Goal: Task Accomplishment & Management: Manage account settings

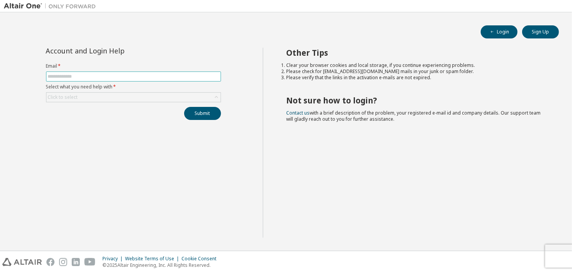
click at [84, 75] on input "text" at bounding box center [133, 76] width 171 height 6
click at [102, 99] on div "Click to select" at bounding box center [133, 97] width 174 height 9
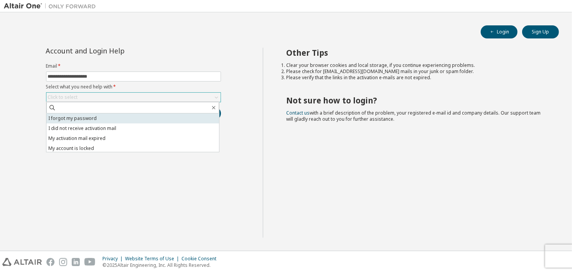
click at [104, 120] on li "I forgot my password" at bounding box center [132, 118] width 173 height 10
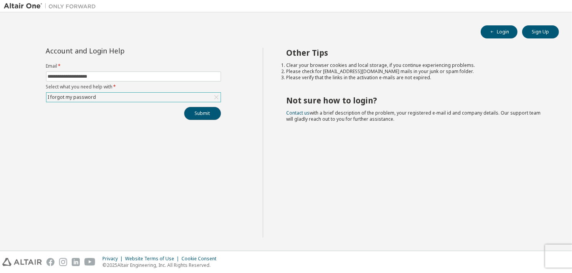
click at [210, 117] on button "Submit" at bounding box center [202, 113] width 37 height 13
click at [118, 76] on input "**********" at bounding box center [133, 76] width 171 height 6
drag, startPoint x: 45, startPoint y: 76, endPoint x: 63, endPoint y: 76, distance: 18.4
click at [50, 76] on div "**********" at bounding box center [133, 84] width 184 height 72
drag, startPoint x: 78, startPoint y: 73, endPoint x: 9, endPoint y: 72, distance: 69.5
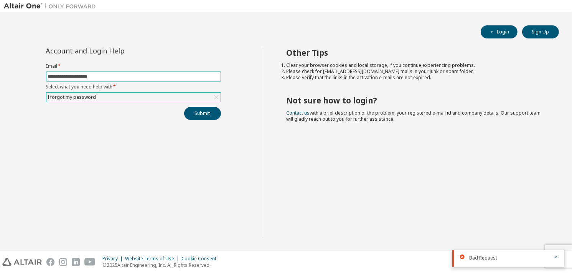
click at [9, 72] on div "**********" at bounding box center [133, 143] width 259 height 190
click at [90, 76] on input "**********" at bounding box center [133, 76] width 171 height 6
type input "**********"
click at [201, 117] on button "Submit" at bounding box center [202, 113] width 37 height 13
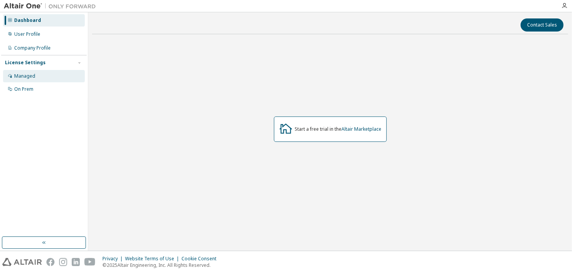
click at [36, 72] on div "Managed" at bounding box center [44, 76] width 82 height 12
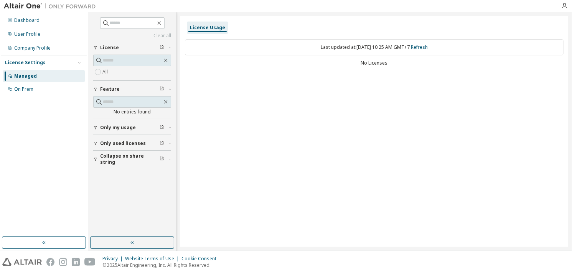
click at [129, 142] on span "Only used licenses" at bounding box center [123, 143] width 46 height 6
click at [129, 141] on span "Only used licenses" at bounding box center [123, 143] width 46 height 6
click at [16, 91] on div "On Prem" at bounding box center [23, 89] width 19 height 6
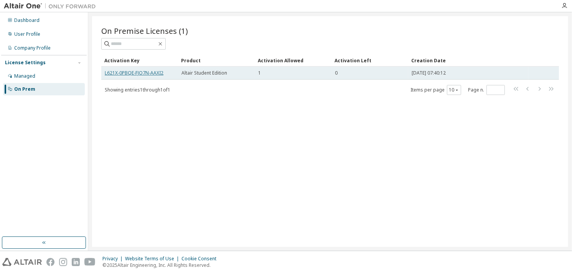
click at [139, 73] on link "L621X-0PBQE-FJO7N-AAXI2" at bounding box center [134, 72] width 59 height 7
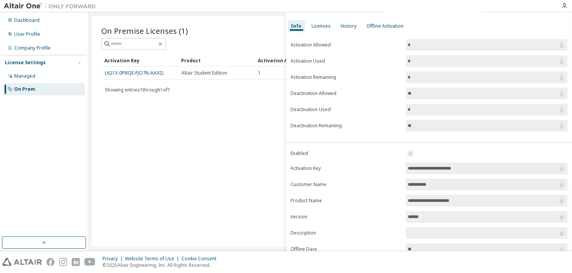
scroll to position [79, 0]
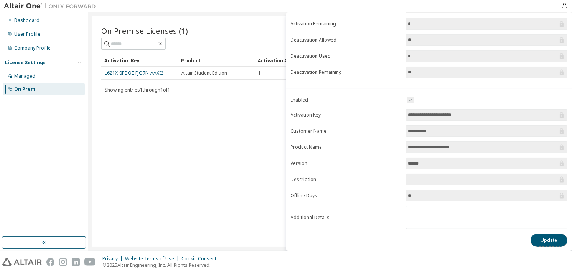
drag, startPoint x: 536, startPoint y: 233, endPoint x: 307, endPoint y: 155, distance: 242.2
click at [307, 155] on div "**********" at bounding box center [429, 170] width 286 height 151
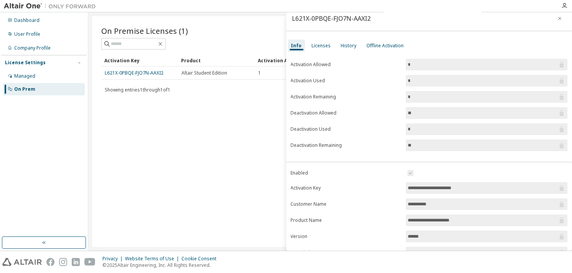
scroll to position [0, 0]
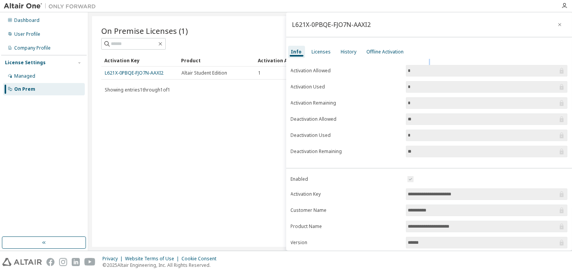
drag, startPoint x: 460, startPoint y: 58, endPoint x: 459, endPoint y: 71, distance: 13.5
click at [460, 61] on div "**********" at bounding box center [429, 131] width 286 height 238
click at [457, 71] on input "*" at bounding box center [483, 71] width 150 height 8
click at [457, 76] on span "*" at bounding box center [487, 71] width 162 height 12
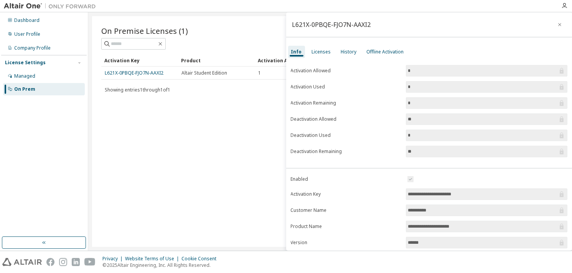
drag, startPoint x: 432, startPoint y: 64, endPoint x: 425, endPoint y: 69, distance: 8.7
click at [431, 65] on div "**********" at bounding box center [429, 195] width 286 height 273
click at [417, 76] on span "*" at bounding box center [487, 71] width 162 height 12
click at [414, 71] on input "*" at bounding box center [483, 71] width 150 height 8
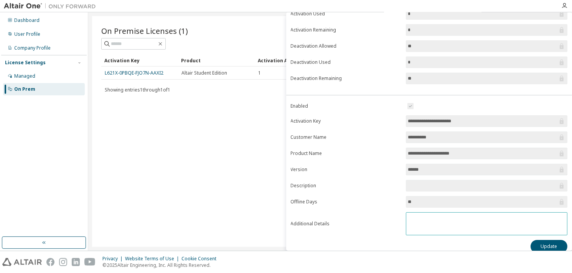
scroll to position [79, 0]
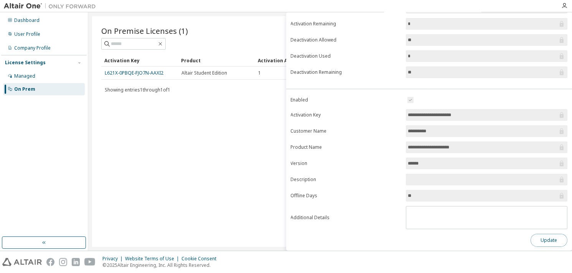
click at [541, 236] on button "Update" at bounding box center [549, 239] width 37 height 13
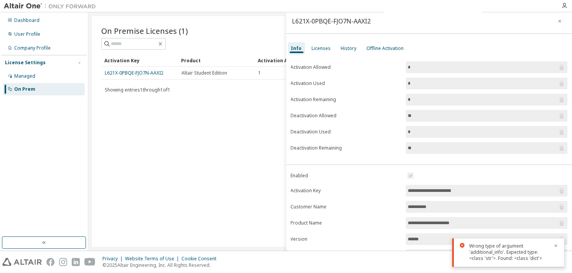
scroll to position [0, 0]
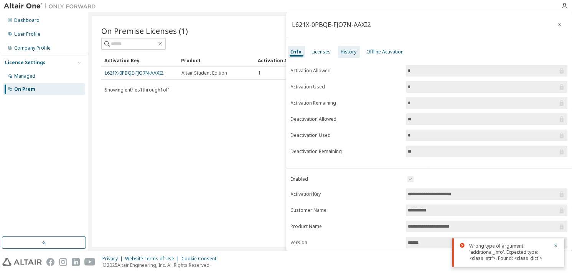
click at [338, 49] on div "History" at bounding box center [349, 52] width 22 height 12
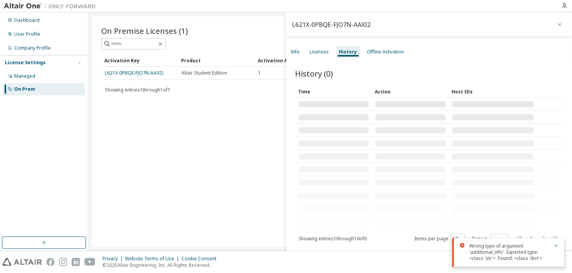
click at [331, 51] on div "Licenses" at bounding box center [319, 52] width 25 height 12
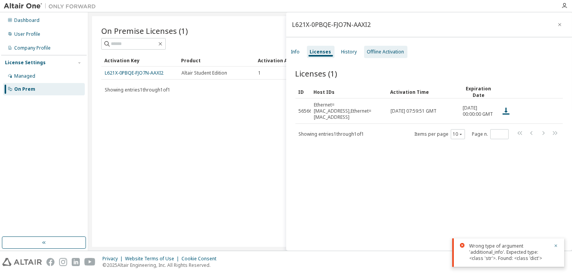
click at [380, 50] on div "Offline Activation" at bounding box center [385, 52] width 37 height 6
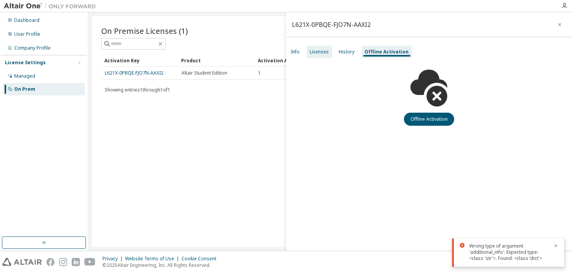
click at [331, 56] on div "Licenses" at bounding box center [319, 52] width 25 height 12
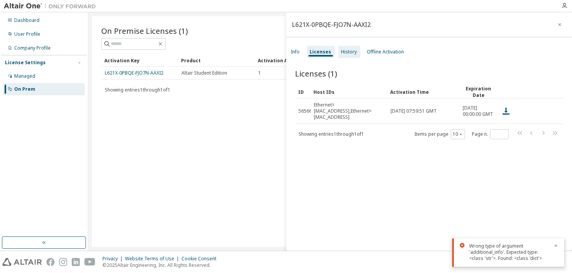
click at [342, 52] on div "History" at bounding box center [350, 52] width 16 height 6
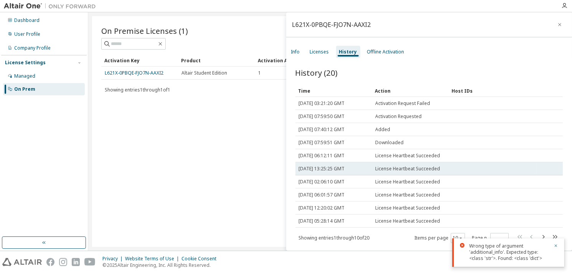
scroll to position [1, 0]
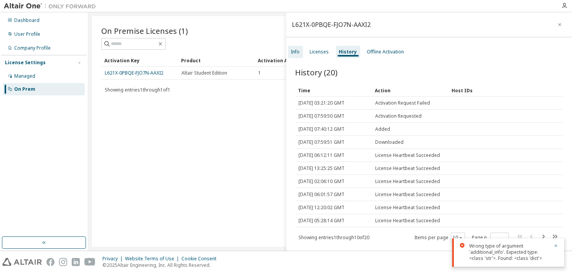
click at [296, 51] on div "Info" at bounding box center [295, 52] width 9 height 6
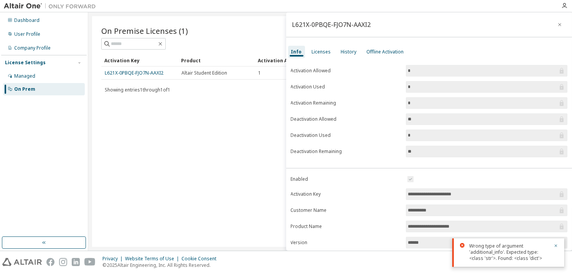
click at [554, 26] on button "button" at bounding box center [560, 24] width 12 height 12
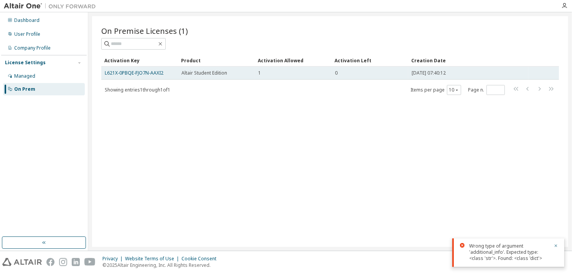
click at [292, 72] on div "1" at bounding box center [293, 73] width 70 height 6
click at [294, 68] on td "1" at bounding box center [293, 72] width 77 height 13
click at [146, 74] on link "L621X-0PBQE-FJO7N-AAXI2" at bounding box center [134, 72] width 59 height 7
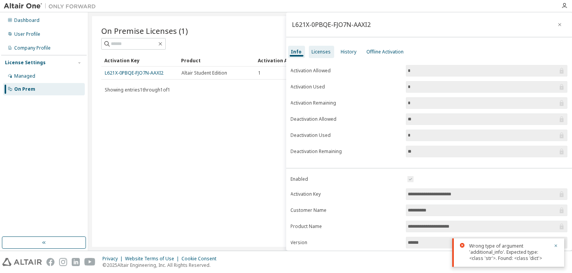
click at [324, 50] on div "Licenses" at bounding box center [321, 52] width 19 height 6
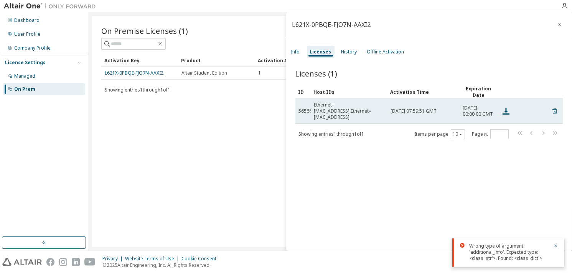
click at [552, 111] on icon at bounding box center [555, 110] width 7 height 9
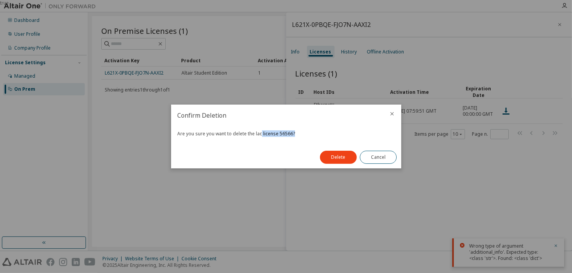
drag, startPoint x: 261, startPoint y: 134, endPoint x: 300, endPoint y: 133, distance: 38.8
click at [300, 133] on div "Are you sure you want to delete the lac license 56566?" at bounding box center [286, 134] width 218 height 6
click at [306, 140] on div "Are you sure you want to delete the lac license 56566?" at bounding box center [286, 136] width 230 height 20
click at [343, 160] on button "Delete" at bounding box center [338, 157] width 37 height 13
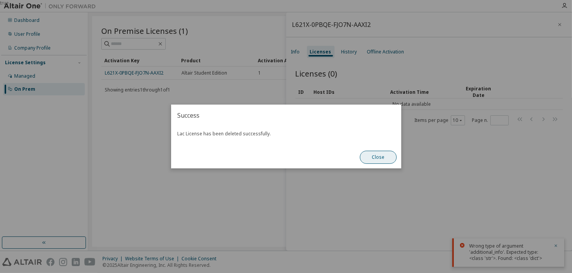
click at [377, 163] on button "Close" at bounding box center [378, 157] width 37 height 13
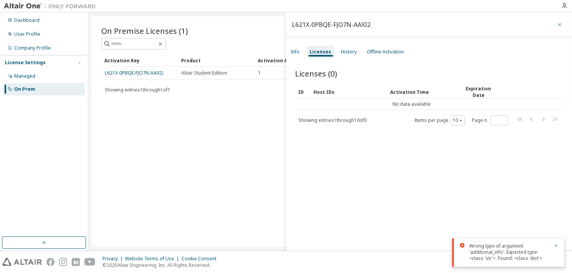
click at [559, 23] on button "button" at bounding box center [560, 24] width 12 height 12
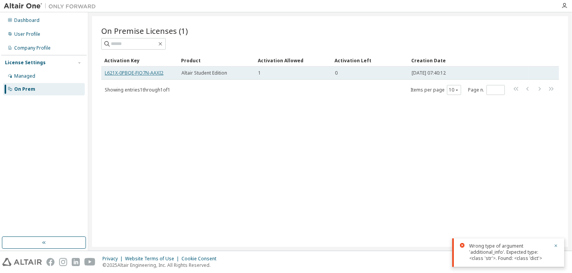
click at [152, 73] on link "L621X-0PBQE-FJO7N-AAXI2" at bounding box center [134, 72] width 59 height 7
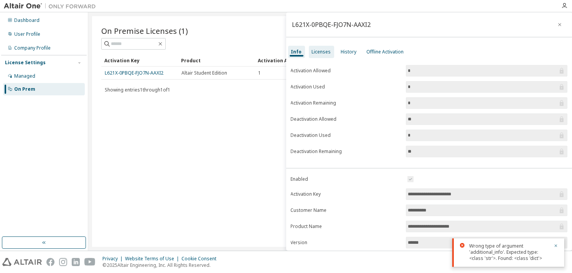
click at [314, 54] on div "Licenses" at bounding box center [321, 52] width 19 height 6
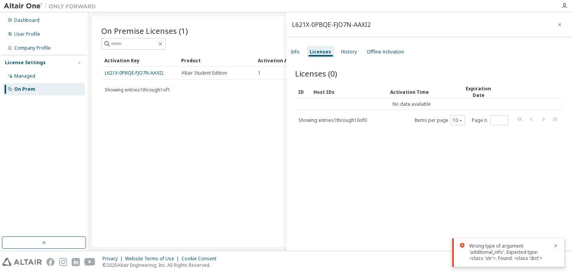
click at [558, 23] on icon "button" at bounding box center [560, 25] width 5 height 6
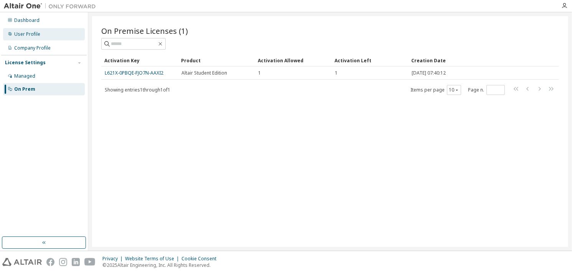
click at [36, 31] on div "User Profile" at bounding box center [27, 34] width 26 height 6
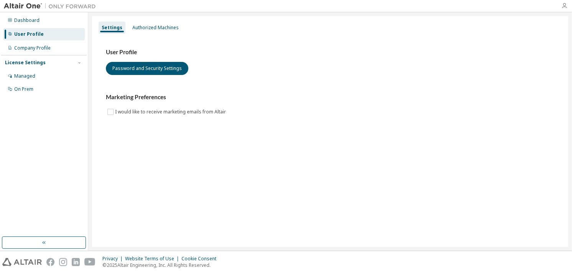
click at [566, 7] on icon "button" at bounding box center [565, 6] width 6 height 6
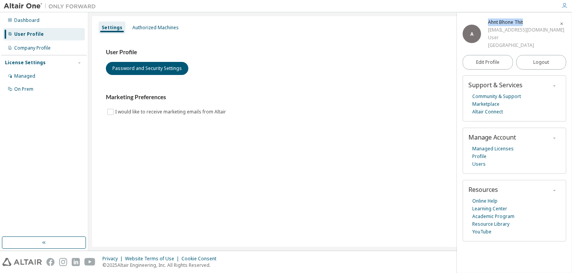
drag, startPoint x: 488, startPoint y: 22, endPoint x: 541, endPoint y: 17, distance: 52.8
click at [541, 17] on div "A Ahnt Bhone Thit 6805140035@siam.edu User Siam University Edit Profile Logout …" at bounding box center [514, 143] width 115 height 260
click at [29, 81] on div "Managed" at bounding box center [44, 76] width 82 height 12
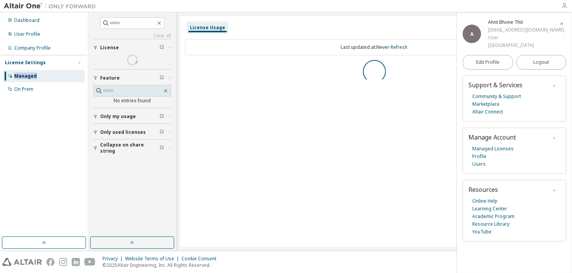
click at [29, 81] on div "Managed" at bounding box center [44, 76] width 82 height 12
click at [29, 91] on div "On Prem" at bounding box center [23, 89] width 19 height 6
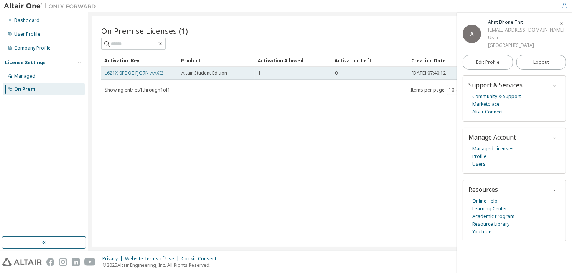
click at [151, 73] on link "L621X-0PBQE-FJO7N-AAXI2" at bounding box center [134, 72] width 59 height 7
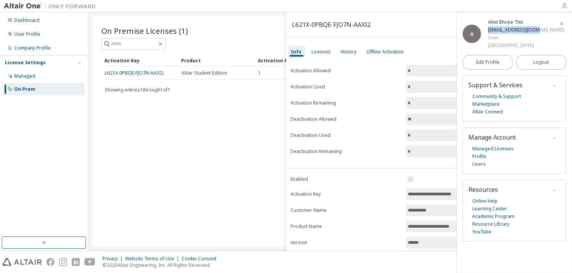
drag, startPoint x: 541, startPoint y: 33, endPoint x: 487, endPoint y: 30, distance: 54.2
click at [487, 30] on div "A Ahnt Bhone Thit 6805140035@siam.edu User Siam University" at bounding box center [515, 33] width 104 height 31
click at [511, 30] on div "6805140035@siam.edu" at bounding box center [526, 30] width 76 height 8
click at [511, 28] on div "6805140035@siam.edu" at bounding box center [526, 30] width 76 height 8
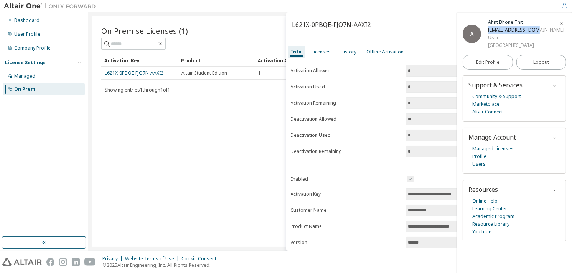
drag, startPoint x: 540, startPoint y: 29, endPoint x: 488, endPoint y: 28, distance: 51.8
click at [488, 28] on div "A Ahnt Bhone Thit 6805140035@siam.edu User Siam University" at bounding box center [515, 33] width 104 height 31
copy div "6805140035@siam.edu"
click at [419, 190] on input "**********" at bounding box center [483, 194] width 150 height 8
click at [420, 191] on input "**********" at bounding box center [483, 194] width 150 height 8
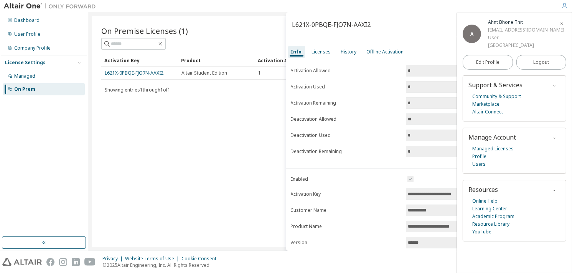
click at [420, 191] on input "**********" at bounding box center [483, 194] width 150 height 8
click at [270, 136] on div "On Premise Licenses (1) Clear Load Save Save As Field Operator Value Select fil…" at bounding box center [330, 131] width 476 height 230
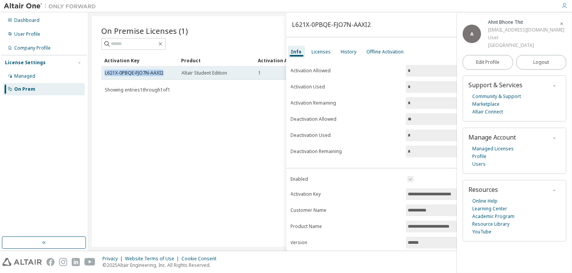
drag, startPoint x: 164, startPoint y: 71, endPoint x: 103, endPoint y: 74, distance: 61.5
click at [103, 74] on td "L621X-0PBQE-FJO7N-AAXI2" at bounding box center [139, 72] width 77 height 13
copy link "L621X-0PBQE-FJO7N-AAXI2"
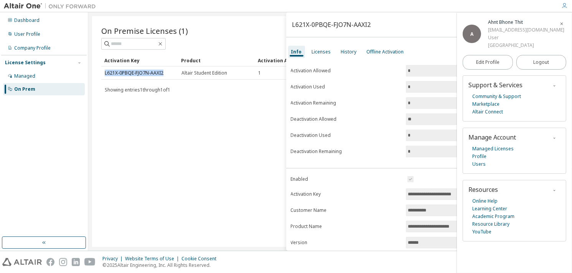
click at [560, 25] on icon "button" at bounding box center [562, 24] width 5 height 5
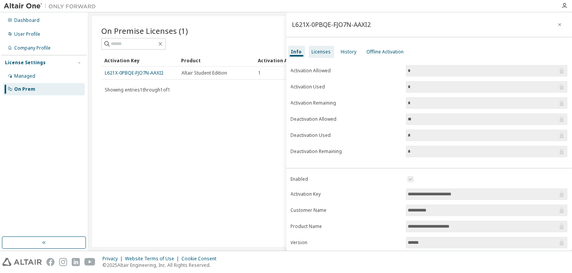
click at [316, 51] on div "Licenses" at bounding box center [321, 52] width 19 height 6
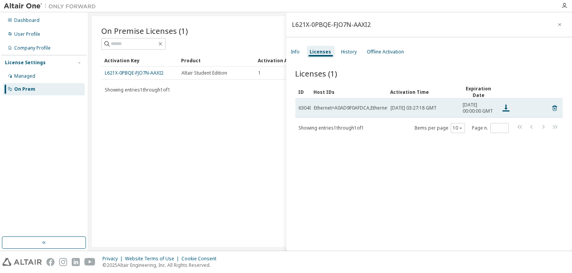
click at [384, 109] on div "Ethernet=A0AD9F0AFDCA,Ethernet=00FF4ECC4692,Ethernet=50BBB5923D5C,Ethernet=50BB…" at bounding box center [425, 108] width 223 height 6
click at [373, 108] on div "Ethernet=A0AD9F0AFDCA,Ethernet=00FF4ECC4692,Ethernet=50BBB5923D5C,Ethernet=50BB…" at bounding box center [425, 108] width 223 height 6
click at [351, 109] on div "Ethernet=A0AD9F0AFDCA,Ethernet=00FF4ECC4692,Ethernet=50BBB5923D5C,Ethernet=50BB…" at bounding box center [425, 108] width 223 height 6
click at [503, 108] on icon at bounding box center [506, 107] width 9 height 9
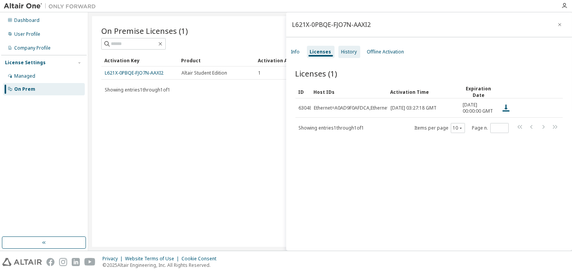
click at [344, 54] on div "History" at bounding box center [350, 52] width 16 height 6
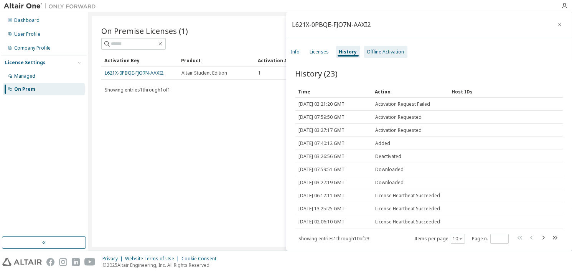
click at [395, 53] on div "Offline Activation" at bounding box center [385, 52] width 37 height 6
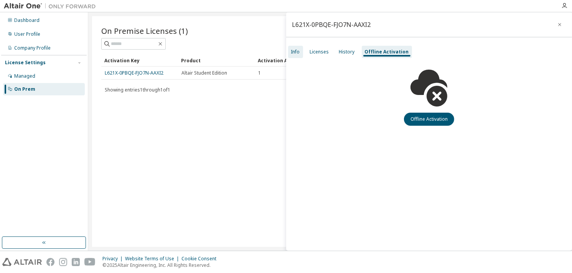
click at [296, 48] on div "Info" at bounding box center [295, 52] width 15 height 12
